Goal: Transaction & Acquisition: Purchase product/service

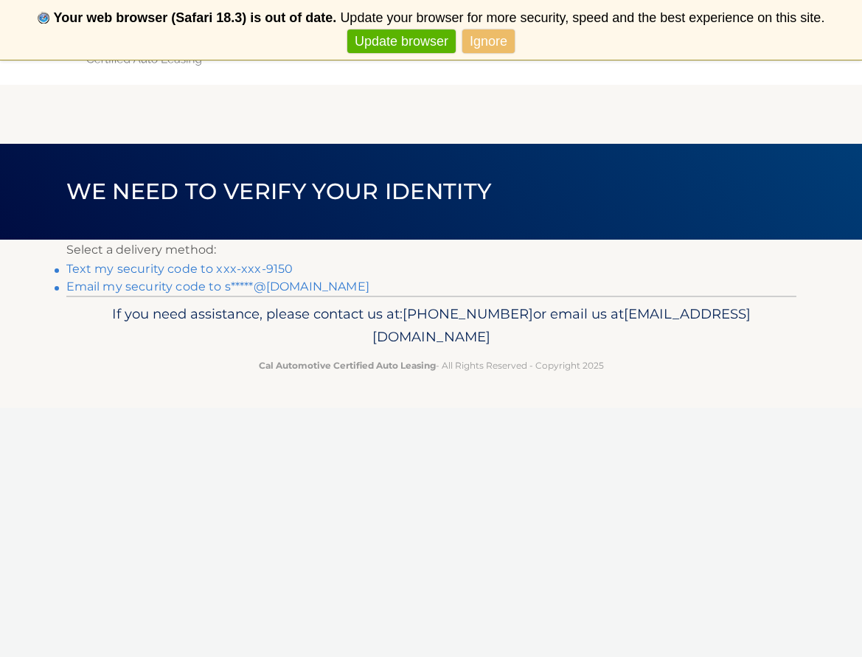
click at [279, 269] on link "Text my security code to xxx-xxx-9150" at bounding box center [179, 269] width 227 height 14
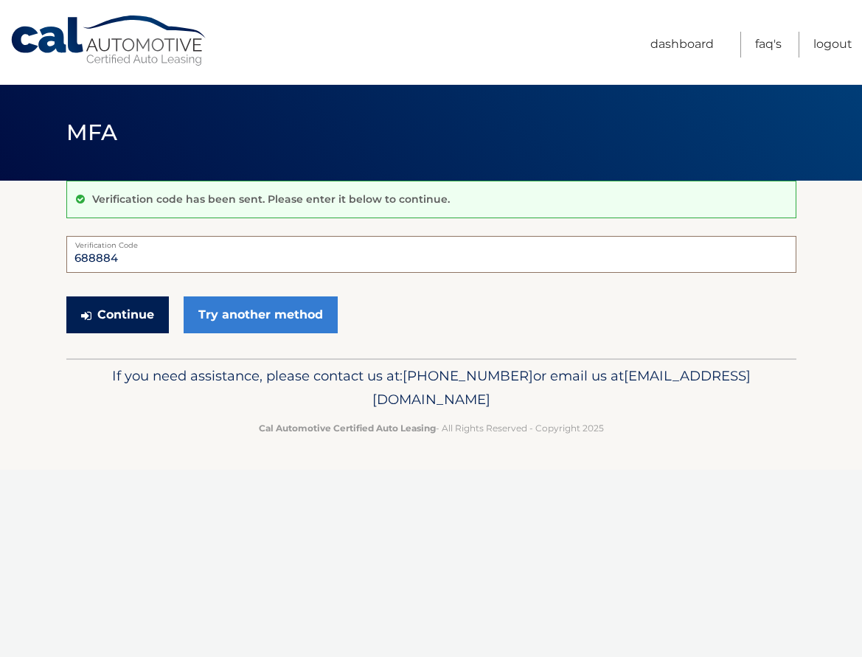
type input "688884"
click at [139, 315] on button "Continue" at bounding box center [117, 315] width 103 height 37
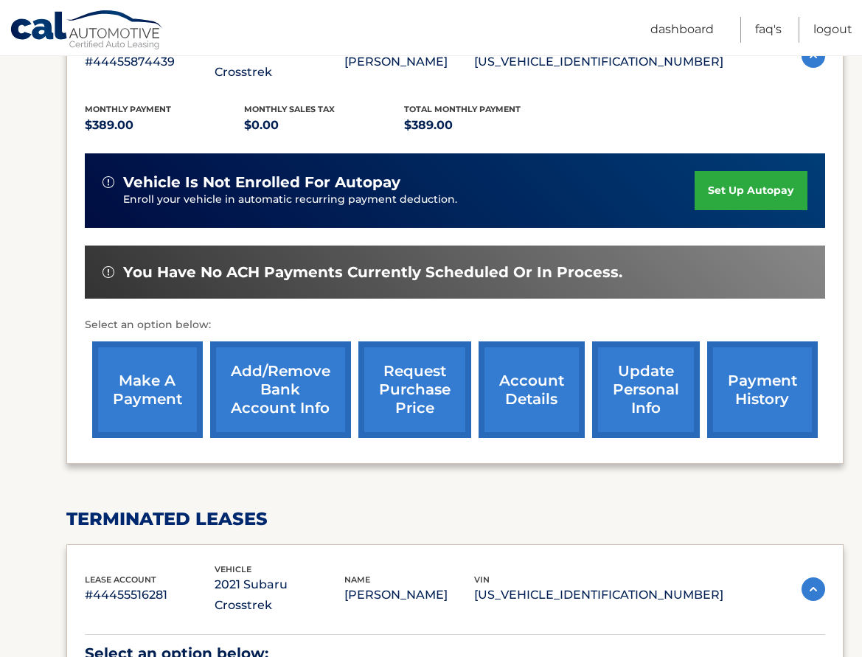
scroll to position [255, 0]
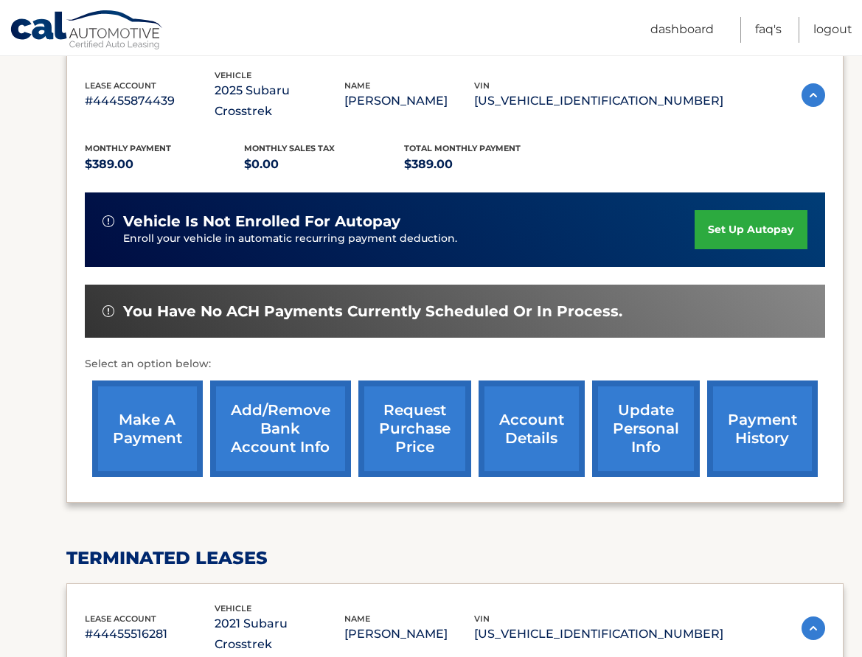
click at [144, 418] on link "make a payment" at bounding box center [147, 429] width 111 height 97
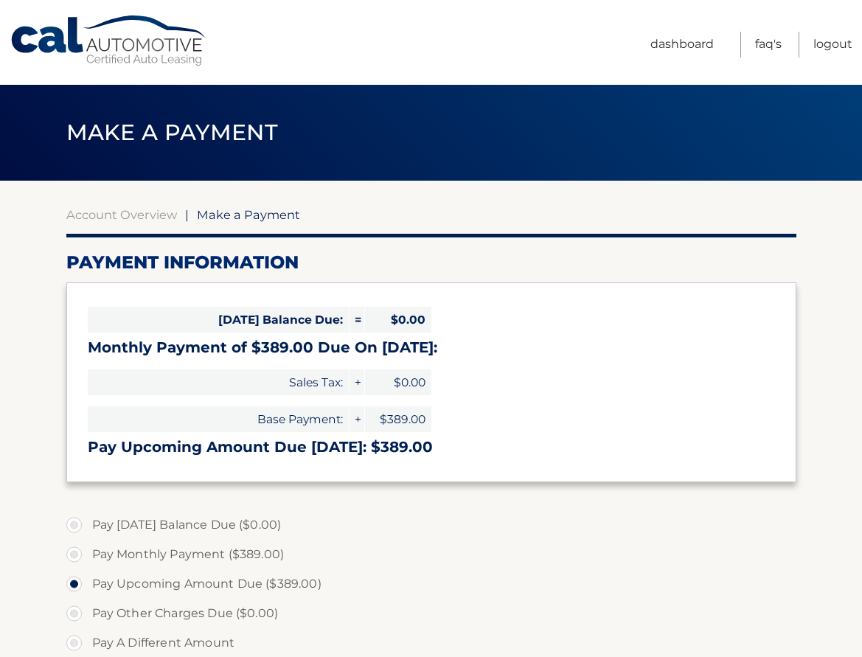
select select "ZDY0ZDQ2OWQtYjg2YS00N2E1LWFiMjUtYThkNDkwNzRlYWZl"
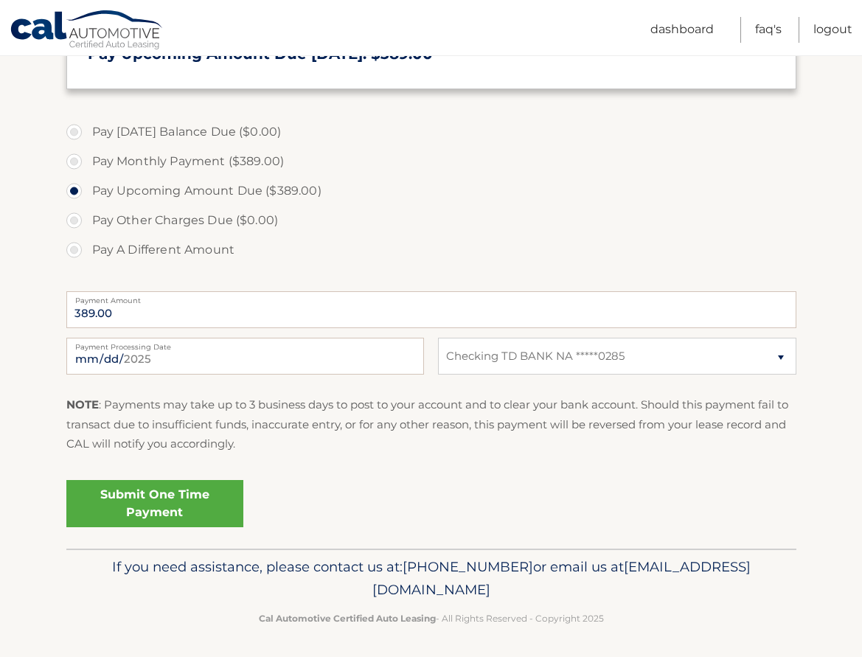
scroll to position [394, 0]
click at [170, 519] on link "Submit One Time Payment" at bounding box center [154, 503] width 177 height 47
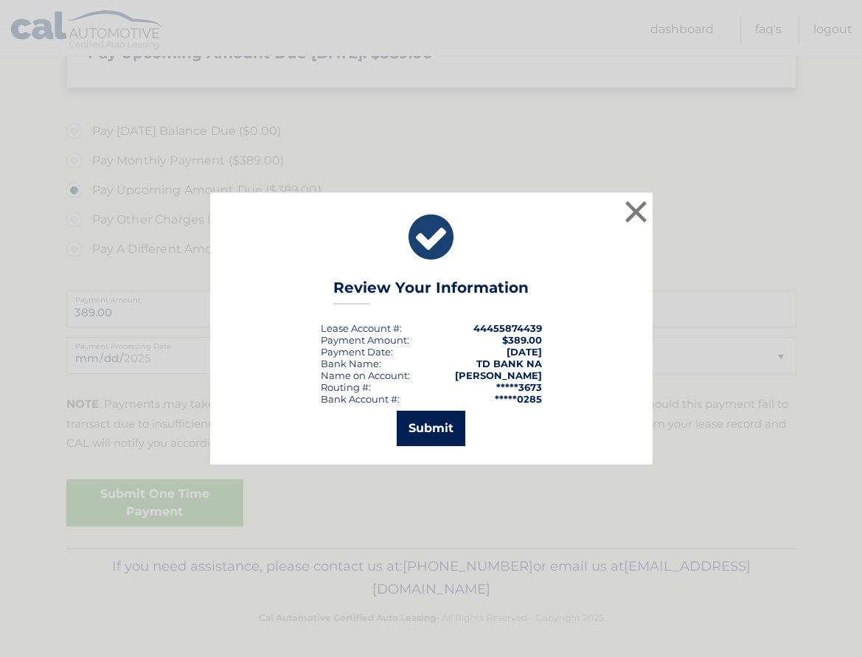
click at [448, 433] on button "Submit" at bounding box center [431, 428] width 69 height 35
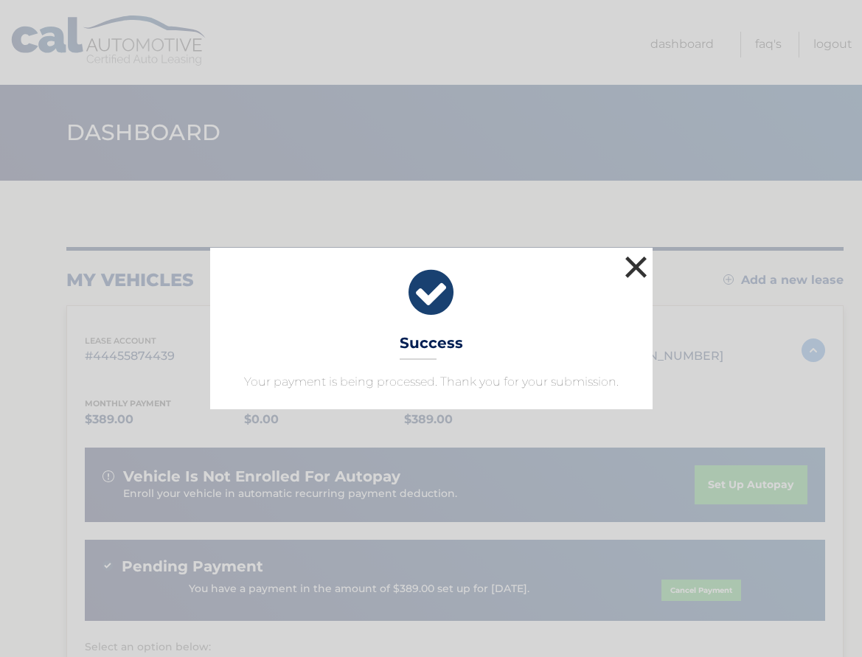
click at [630, 272] on button "×" at bounding box center [637, 267] width 30 height 30
